Goal: Task Accomplishment & Management: Manage account settings

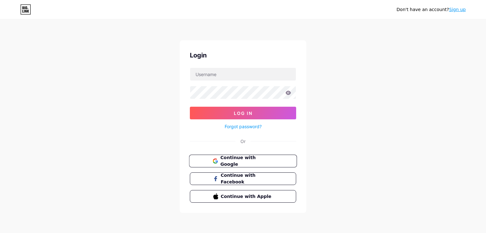
click at [237, 156] on button "Continue with Google" at bounding box center [243, 161] width 108 height 13
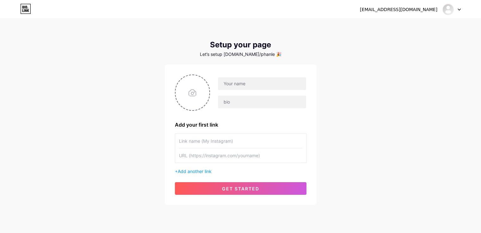
click at [458, 10] on icon at bounding box center [459, 10] width 3 height 2
click at [400, 45] on li "Logout" at bounding box center [421, 42] width 78 height 17
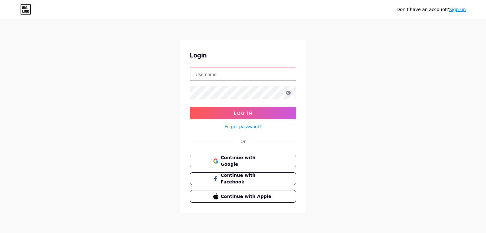
click at [245, 76] on input "text" at bounding box center [243, 74] width 106 height 13
click at [206, 77] on input "text" at bounding box center [243, 74] width 106 height 13
type input "thientang"
click at [371, 67] on div "Don't have an account? Sign up Login thientang Log In Forgot password? Or Conti…" at bounding box center [243, 116] width 486 height 233
